Goal: Task Accomplishment & Management: Manage account settings

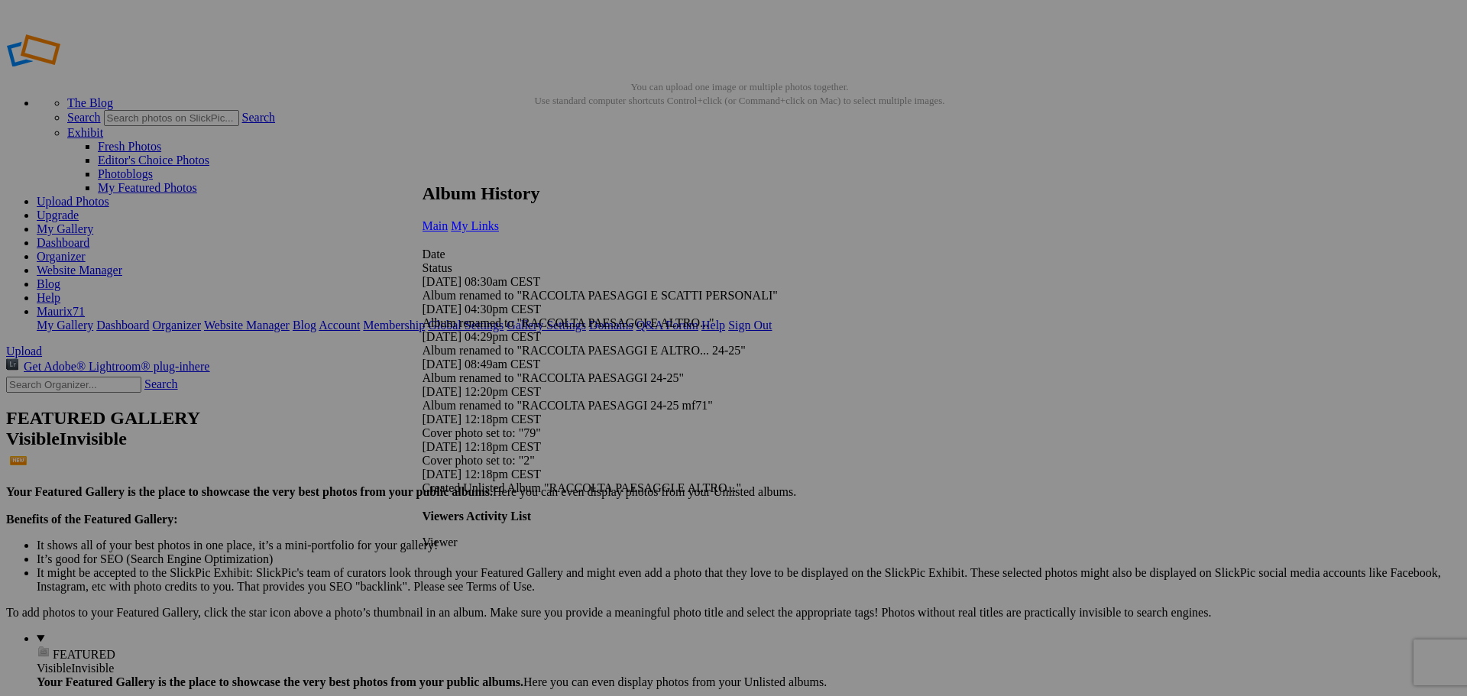
click at [499, 219] on link "My Links" at bounding box center [475, 225] width 48 height 13
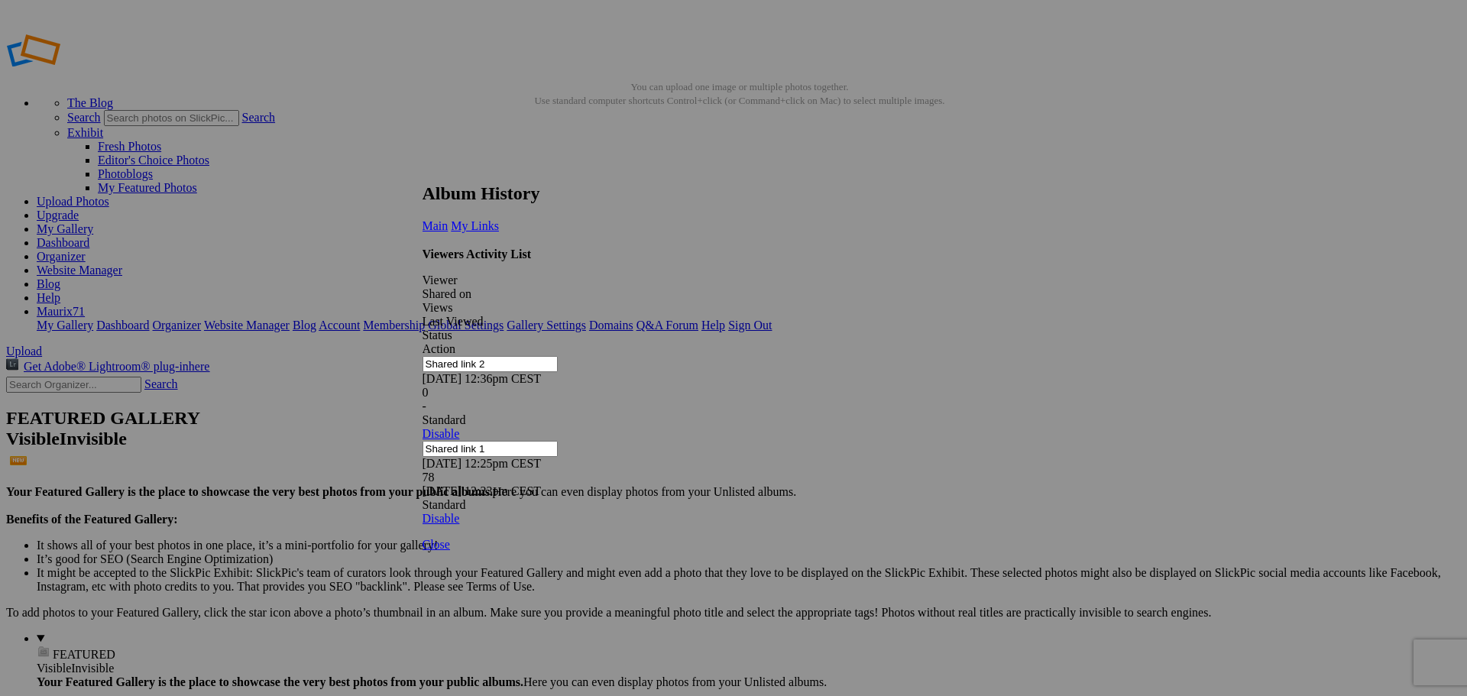
click at [423, 169] on link at bounding box center [423, 169] width 0 height 0
